Goal: Task Accomplishment & Management: Use online tool/utility

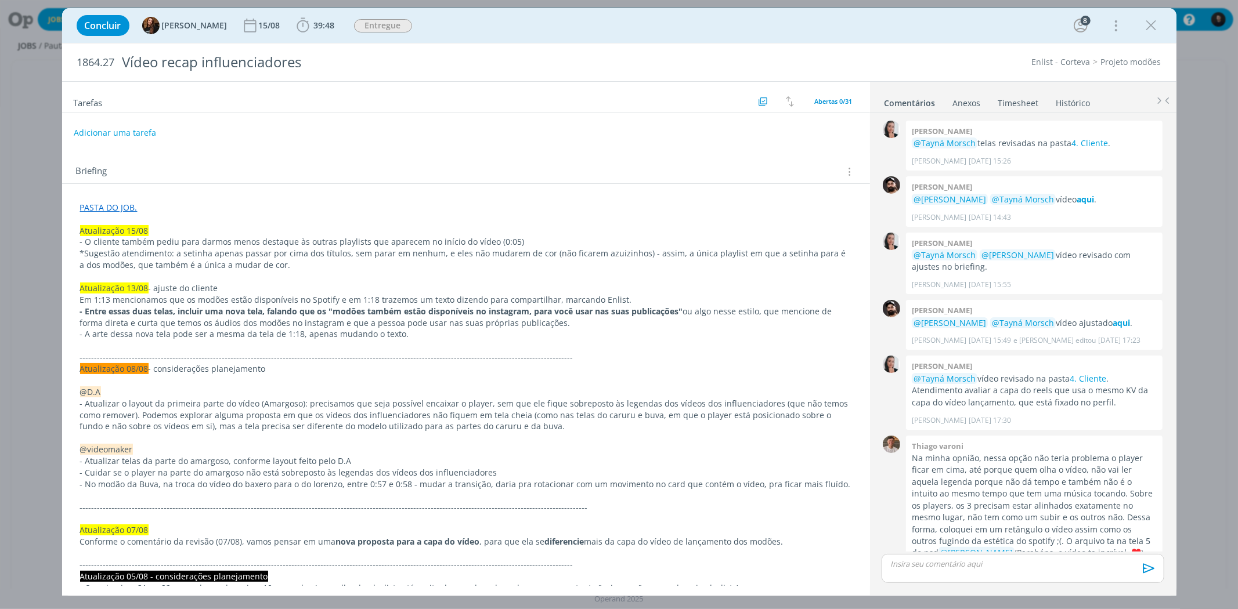
scroll to position [1127, 0]
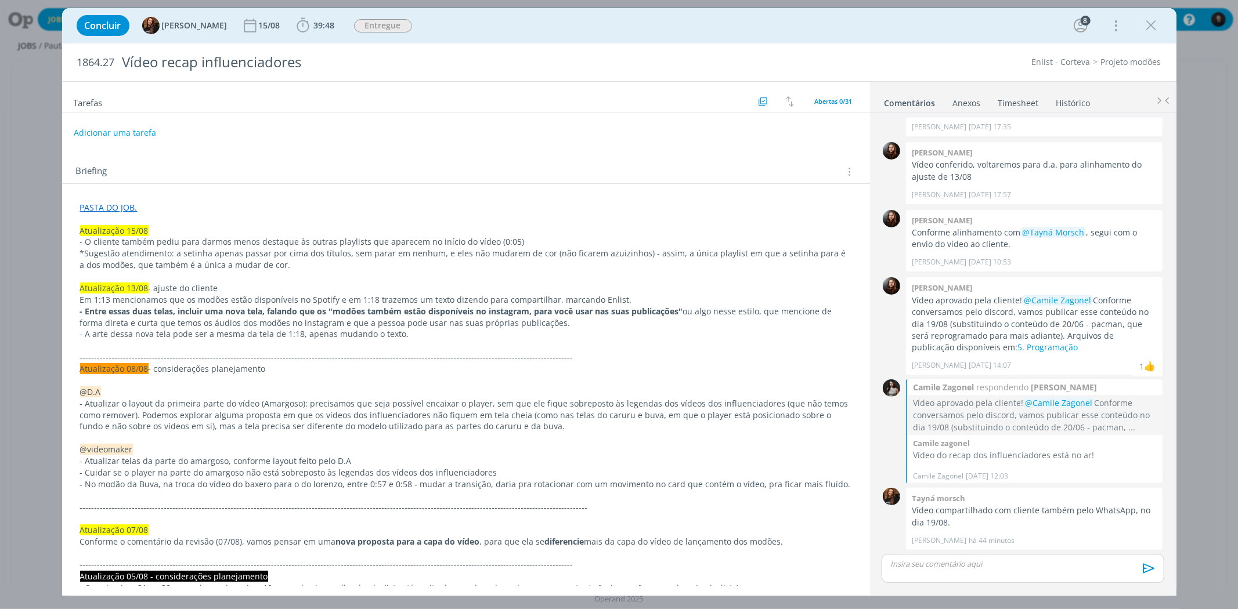
click at [966, 572] on div "dialog" at bounding box center [1023, 568] width 282 height 29
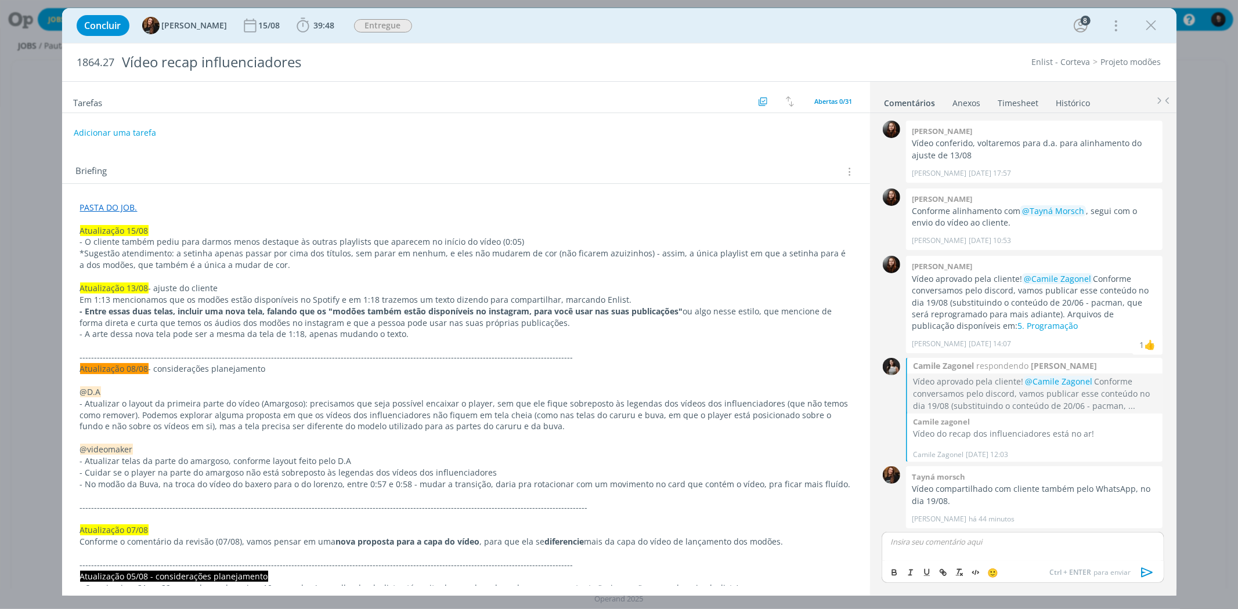
drag, startPoint x: 1147, startPoint y: 23, endPoint x: 372, endPoint y: 30, distance: 774.9
click at [1147, 23] on icon "dialog" at bounding box center [1151, 25] width 17 height 17
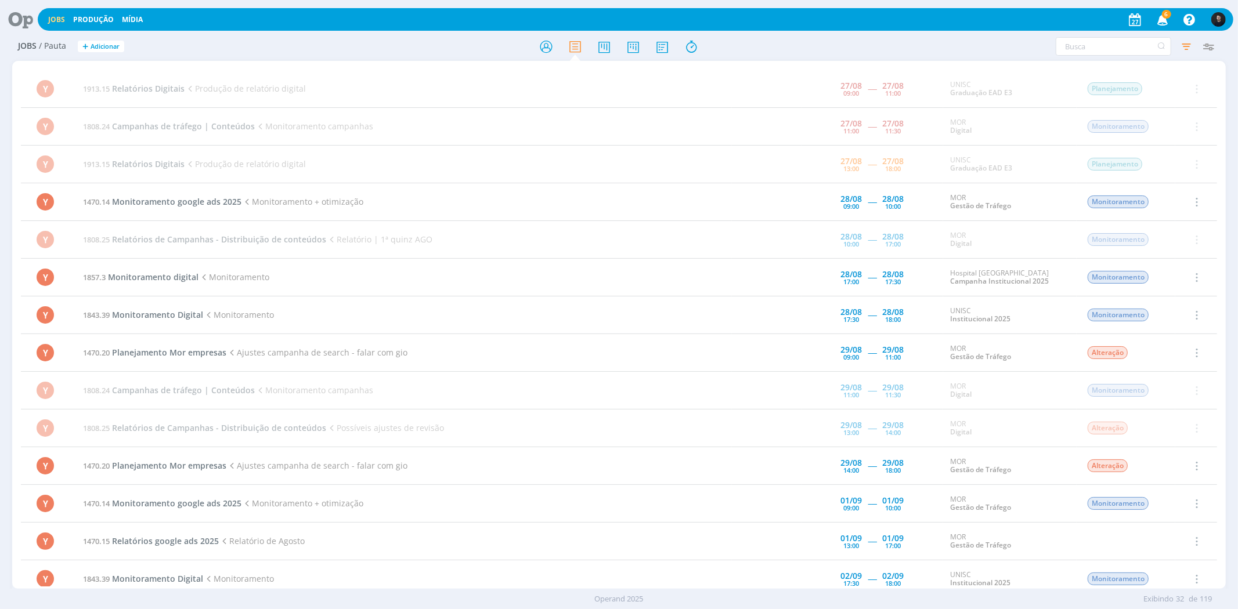
click at [28, 22] on icon at bounding box center [17, 19] width 24 height 23
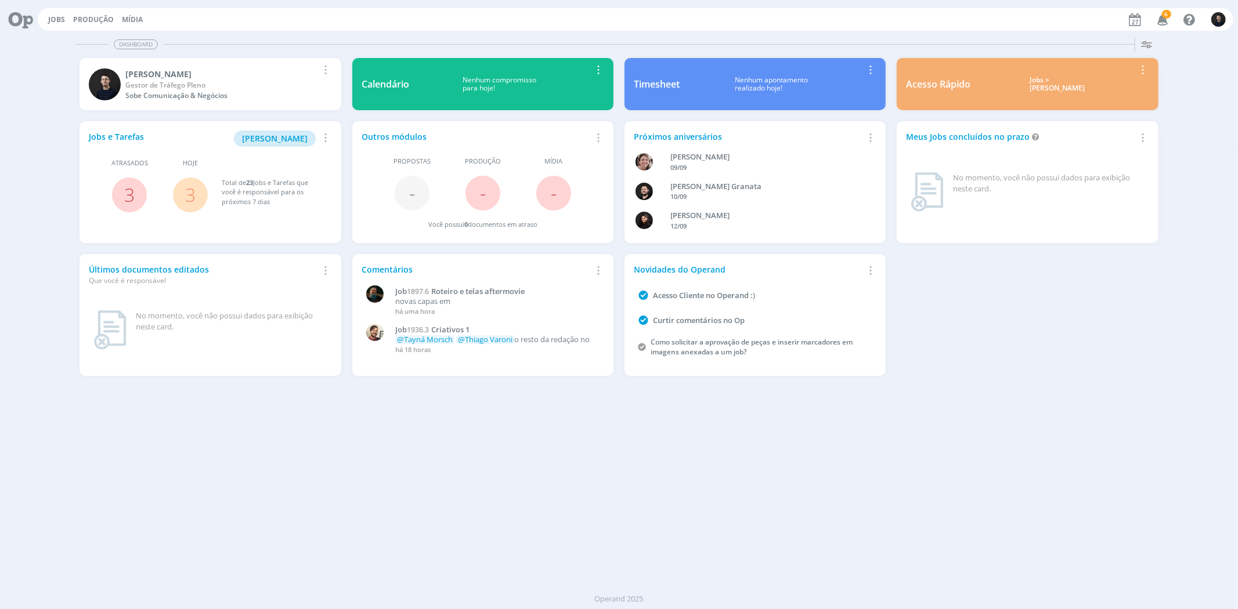
click at [288, 124] on div "Jobs e Tarefas Minha Pauta Remover Card Atrasados 3 Hoje 3 Total de 23 Jobs e T…" at bounding box center [210, 182] width 261 height 122
click at [286, 138] on span "[PERSON_NAME]" at bounding box center [275, 138] width 66 height 11
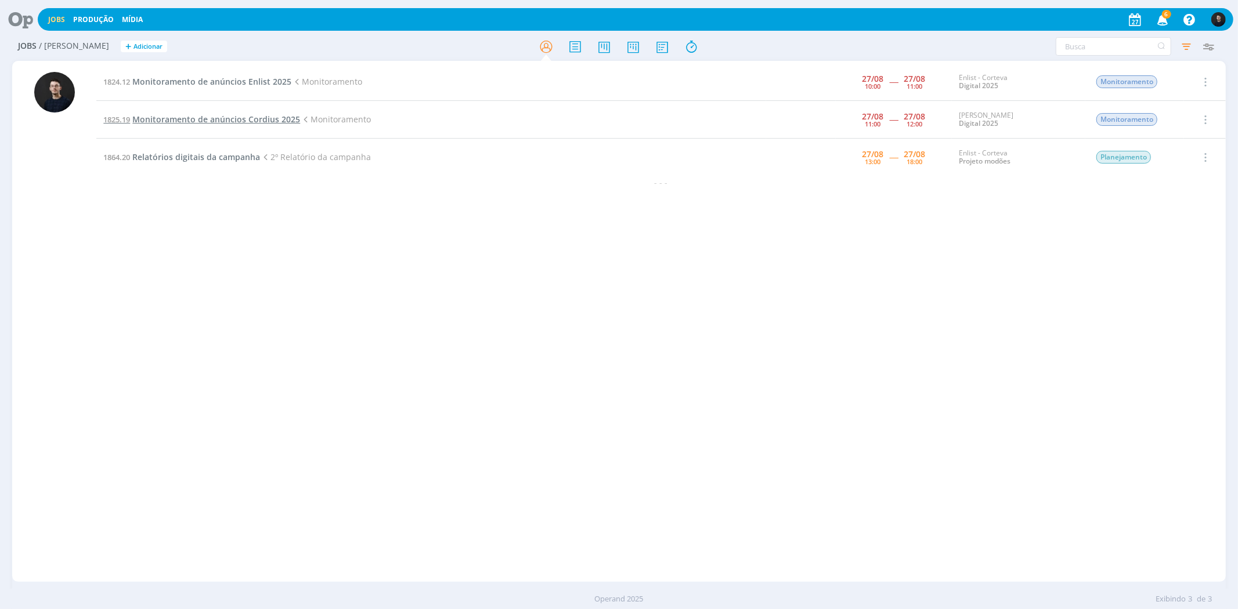
click at [207, 122] on span "Monitoramento de anúncios Cordius 2025" at bounding box center [216, 119] width 168 height 11
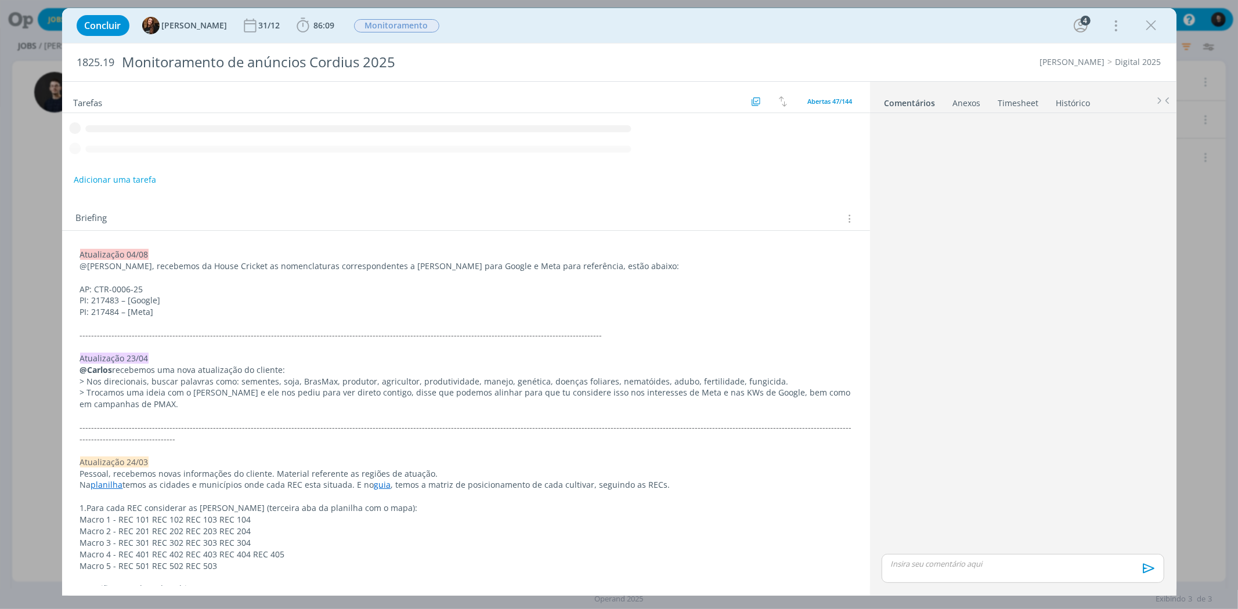
click at [319, 23] on span "86:09" at bounding box center [324, 25] width 21 height 11
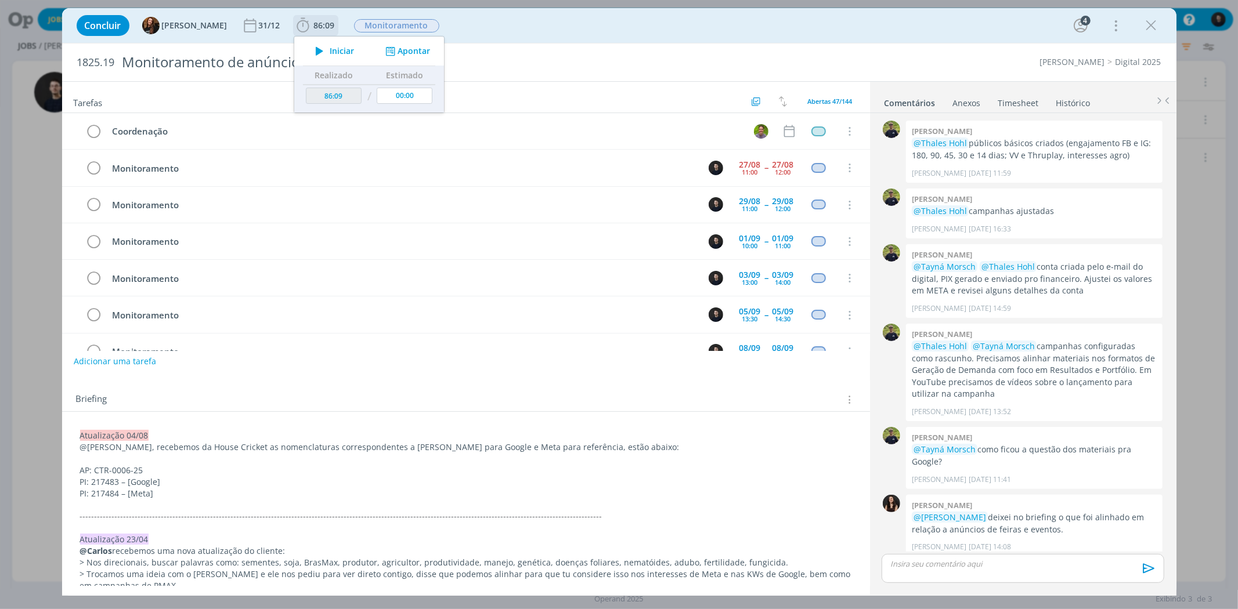
scroll to position [425, 0]
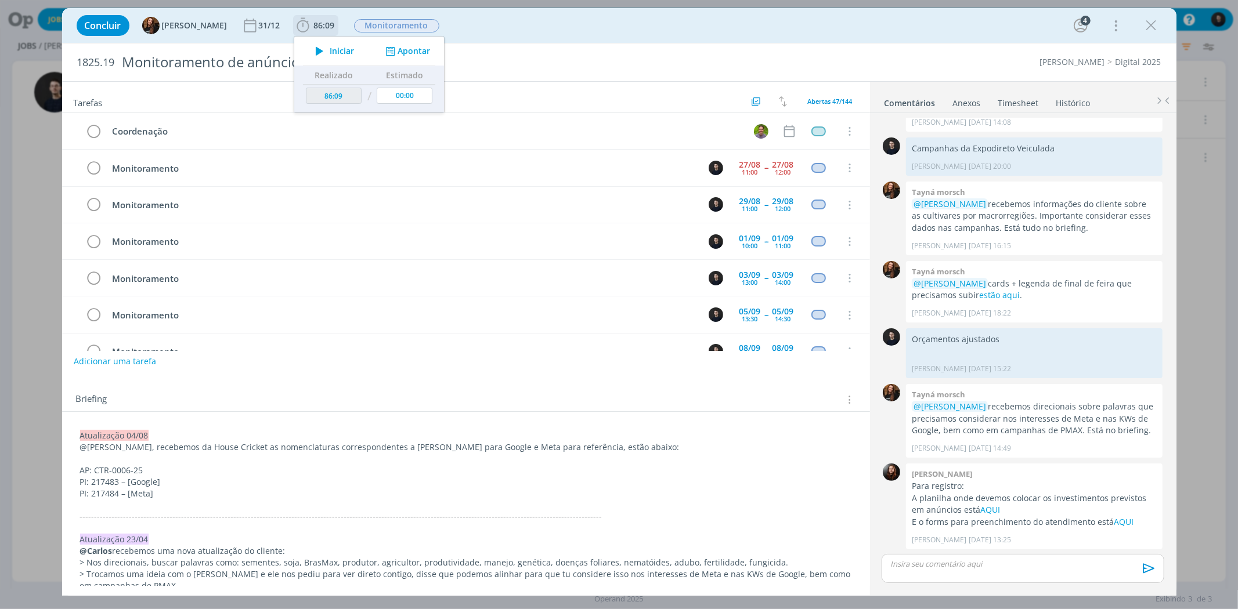
click at [330, 49] on span "Iniciar" at bounding box center [342, 51] width 24 height 8
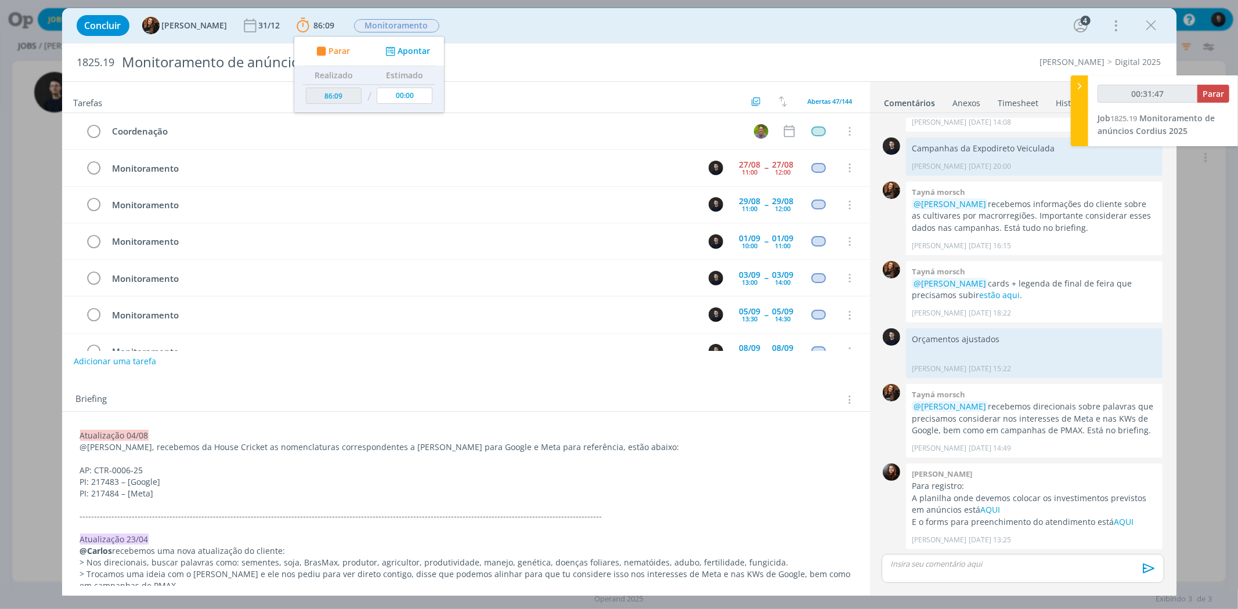
type input "00:32:47"
